Goal: Register for event/course

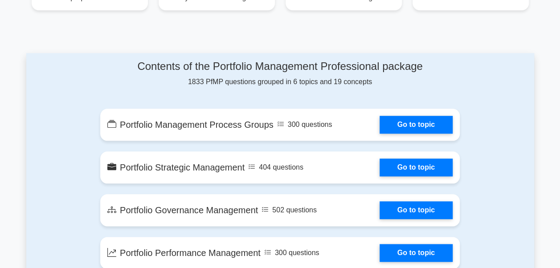
scroll to position [440, 0]
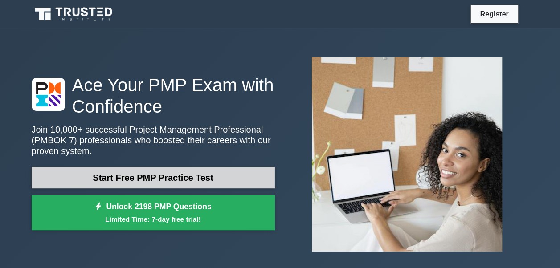
click at [177, 174] on link "Start Free PMP Practice Test" at bounding box center [153, 177] width 243 height 21
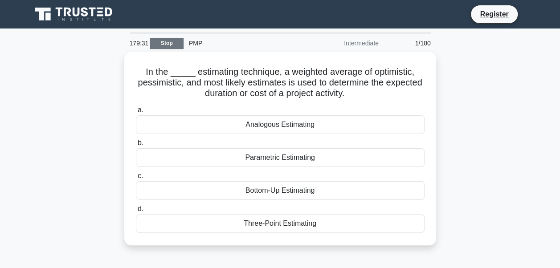
click at [164, 45] on link "Stop" at bounding box center [166, 43] width 33 height 11
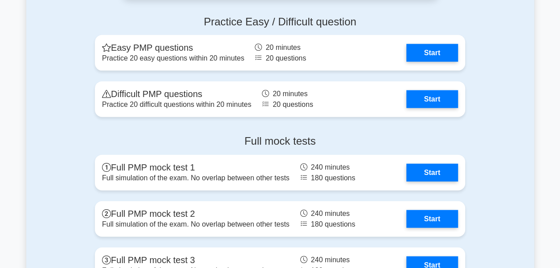
scroll to position [978, 0]
